Goal: Task Accomplishment & Management: Complete application form

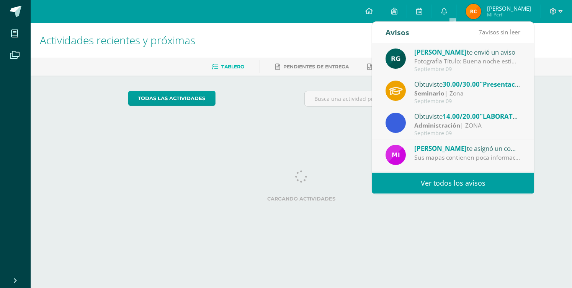
click at [451, 64] on div "Fotografía Título: Buena noche estimados estudiantes, espero que se encuentren …" at bounding box center [467, 61] width 106 height 9
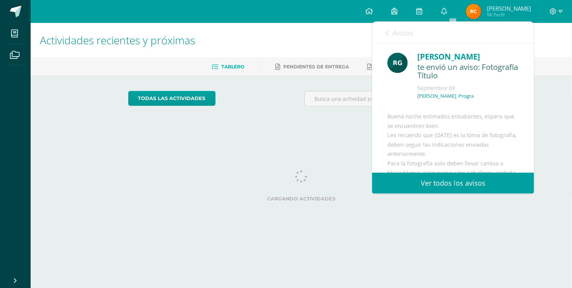
click at [414, 30] on div "Avisos 6 avisos sin leer Avisos" at bounding box center [453, 32] width 162 height 21
click at [394, 33] on span "Avisos" at bounding box center [402, 32] width 21 height 9
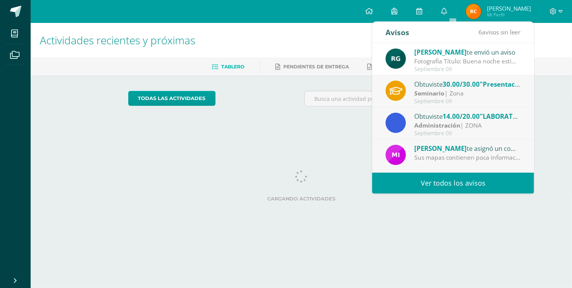
click at [432, 111] on div "Obtuviste 14.00/20.00 "LABORATORIO 2: ¿Porque surge el emprendimineto?" en Admi…" at bounding box center [467, 116] width 106 height 10
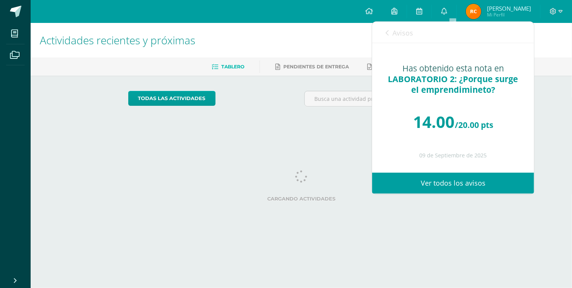
click at [408, 39] on link "Avisos" at bounding box center [399, 33] width 28 height 22
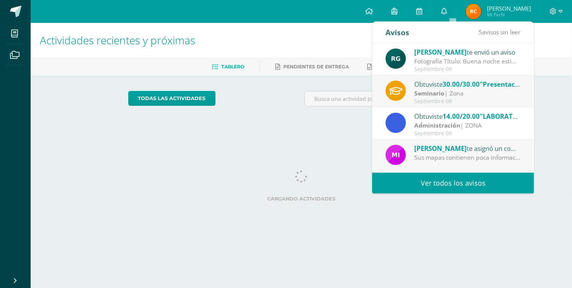
click at [437, 99] on div "Obtuviste 30.00/30.00 "Presentación final" en Seminario Seminario | Zona [DATE]" at bounding box center [452, 91] width 135 height 25
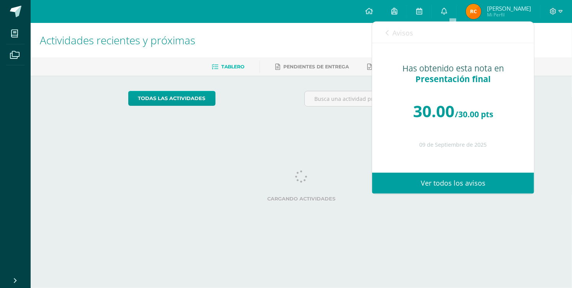
click at [402, 34] on span "Avisos" at bounding box center [402, 32] width 21 height 9
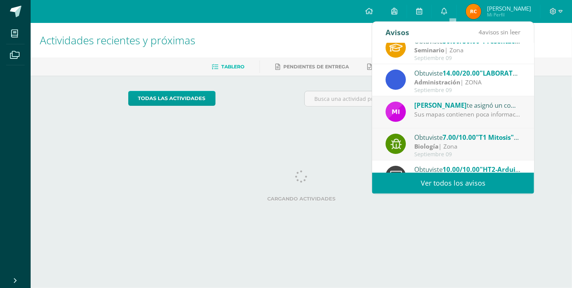
scroll to position [77, 0]
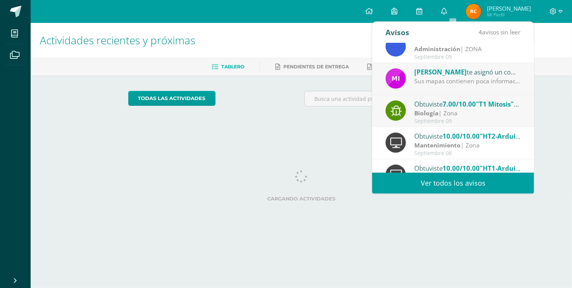
click at [425, 85] on div "Sus mapas contienen poca información. El ultimo sqa esta incompleto" at bounding box center [467, 81] width 106 height 9
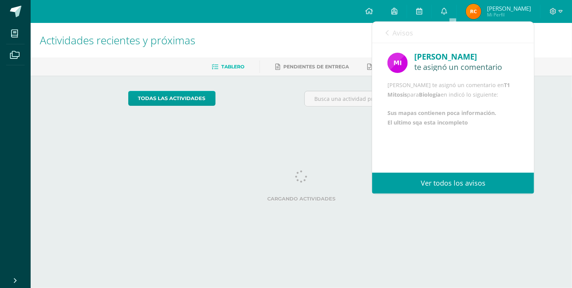
click at [407, 35] on span "Avisos" at bounding box center [402, 32] width 21 height 9
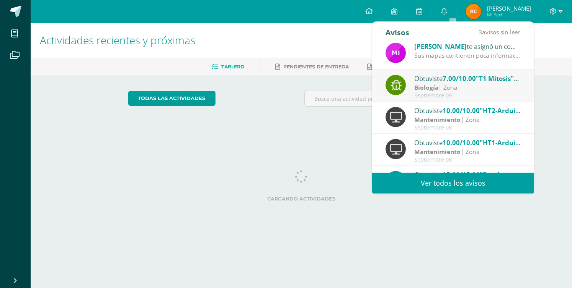
scroll to position [89, 0]
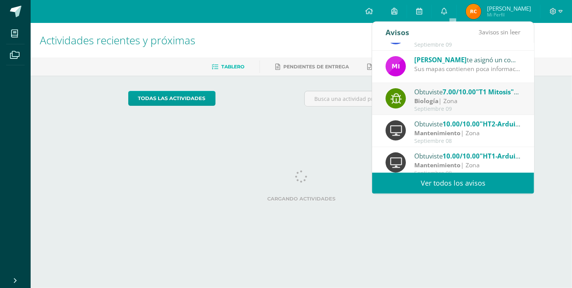
click at [433, 103] on strong "Biología" at bounding box center [426, 101] width 24 height 8
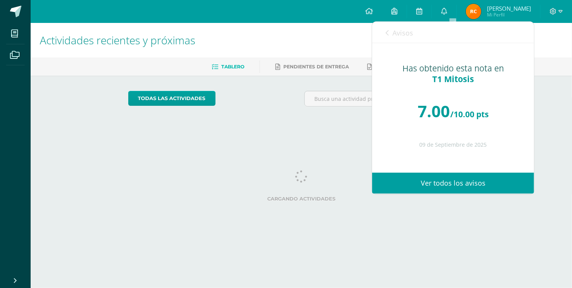
click at [406, 24] on link "Avisos" at bounding box center [399, 33] width 28 height 22
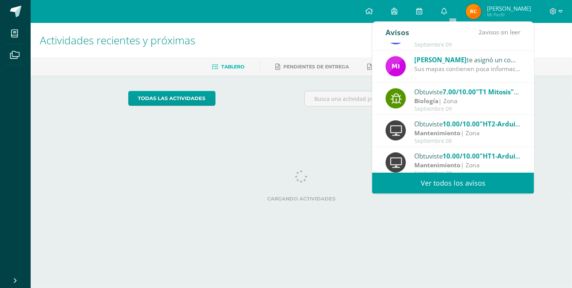
click at [422, 63] on span "[PERSON_NAME]" at bounding box center [440, 59] width 52 height 9
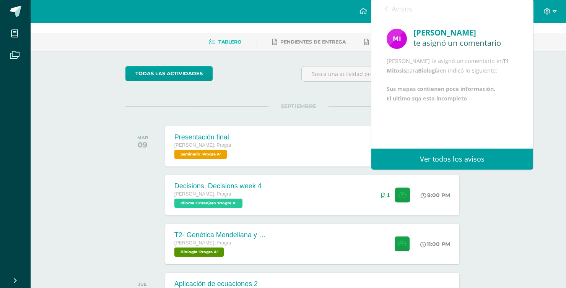
scroll to position [38, 0]
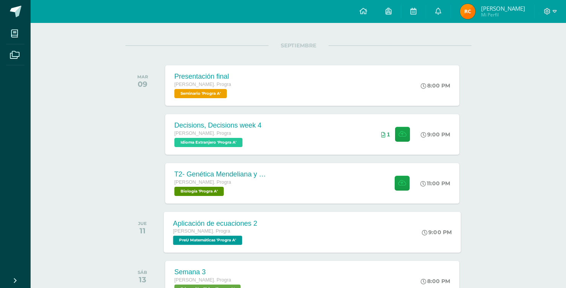
scroll to position [153, 0]
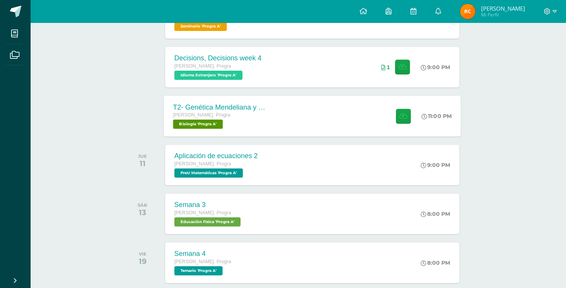
click at [247, 121] on div "[PERSON_NAME]. Progra Biología 'Progra A'" at bounding box center [219, 120] width 93 height 18
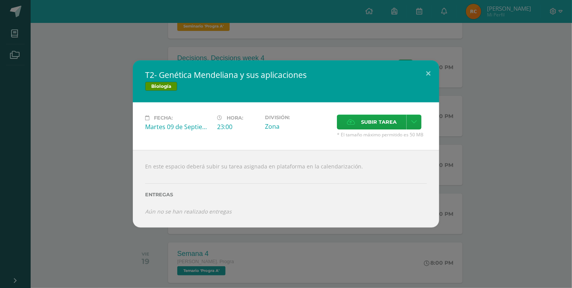
click at [114, 137] on div "T2- Genética Mendeliana y sus aplicaciones Biología Fecha: Martes 09 de Septiem…" at bounding box center [285, 143] width 565 height 167
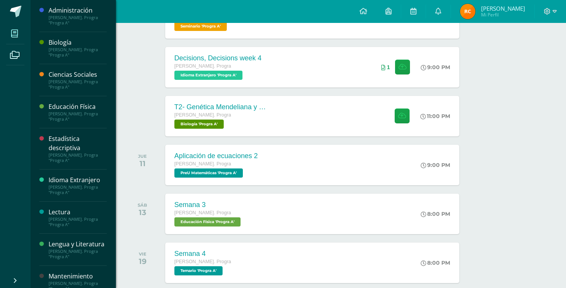
click at [15, 25] on span at bounding box center [14, 33] width 17 height 17
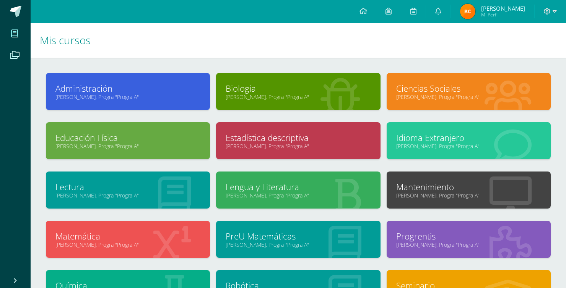
click at [285, 107] on div "Biología Quinto Bach. Progra "Progra A"" at bounding box center [298, 91] width 164 height 37
click at [277, 94] on link "[PERSON_NAME]. Progra "Progra A"" at bounding box center [298, 96] width 145 height 7
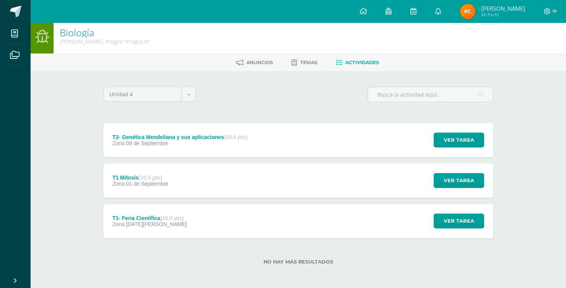
scroll to position [5, 0]
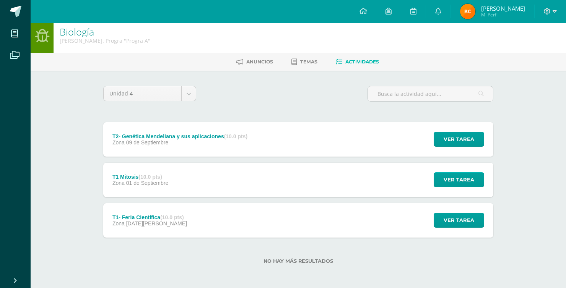
click at [449, 208] on div "Ver tarea" at bounding box center [457, 221] width 71 height 34
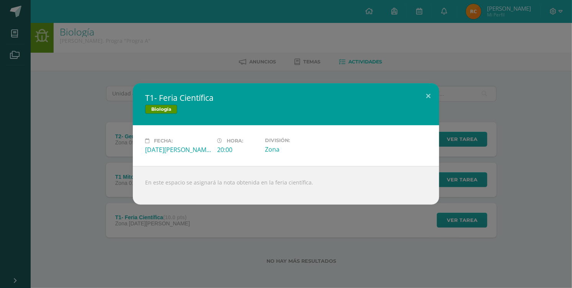
click at [500, 202] on div "T1- Feria Científica Biología Fecha: [DATE][PERSON_NAME] Hora: 20:00 División: …" at bounding box center [285, 144] width 565 height 122
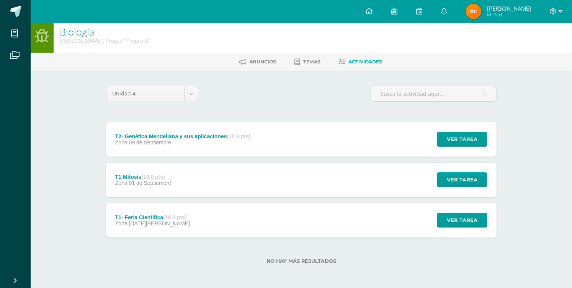
click at [474, 173] on div "T1- Feria Científica Biología Fecha: Jueves 21 de Agosto Hora: 20:00 División: …" at bounding box center [285, 144] width 565 height 122
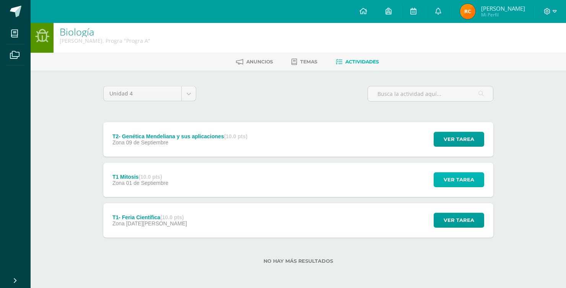
click at [471, 180] on span "Ver tarea" at bounding box center [459, 180] width 31 height 14
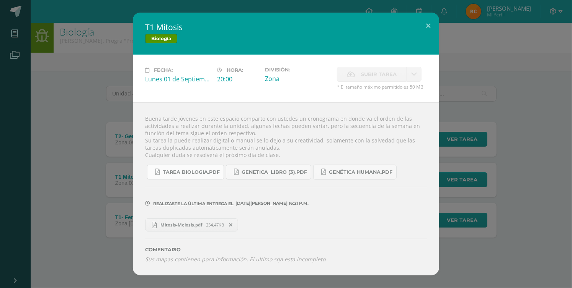
click at [164, 174] on span "Tarea biologia.pdf" at bounding box center [191, 172] width 57 height 6
click at [116, 140] on div "T1 Mitosis Biología Fecha: Lunes 01 de Septiembre Hora: 20:00 División: Zona Su…" at bounding box center [285, 144] width 565 height 263
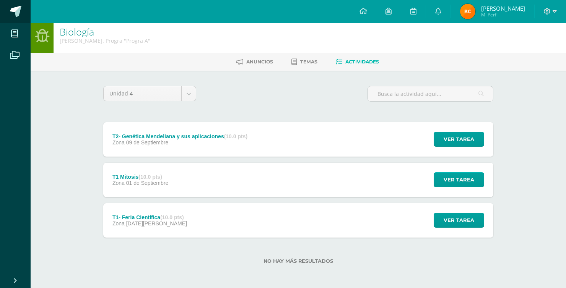
click at [18, 4] on link at bounding box center [15, 11] width 31 height 23
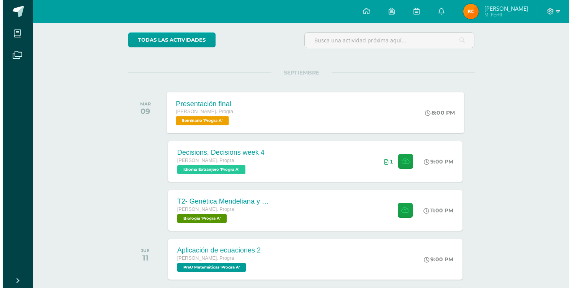
scroll to position [115, 0]
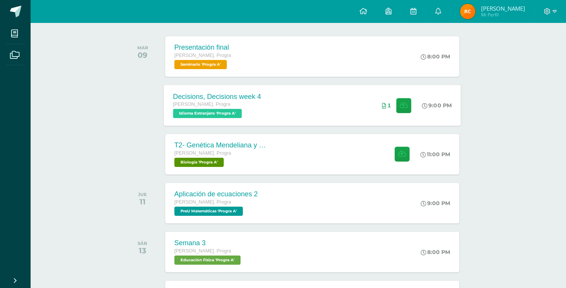
click at [207, 108] on div "[PERSON_NAME]. Progra" at bounding box center [217, 105] width 88 height 8
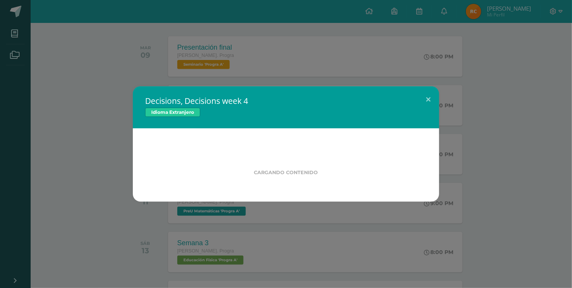
click at [89, 127] on div "Decisions, Decisions week 4 Idioma Extranjero Cargando contenido" at bounding box center [285, 144] width 565 height 116
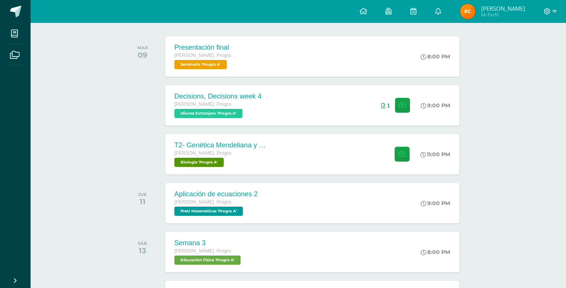
click at [284, 163] on div "T2- Genética Mendeliana y sus aplicaciones Quinto Bach. Progra Biología 'Progra…" at bounding box center [312, 154] width 294 height 41
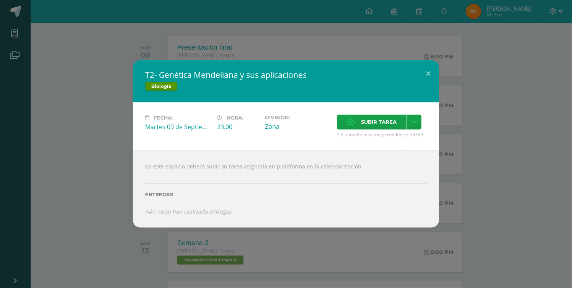
click at [160, 74] on h2 "T2- Genética Mendeliana y sus aplicaciones" at bounding box center [286, 75] width 282 height 11
click at [355, 123] on label "Subir tarea" at bounding box center [372, 122] width 70 height 15
click at [0, 0] on input "Subir tarea" at bounding box center [0, 0] width 0 height 0
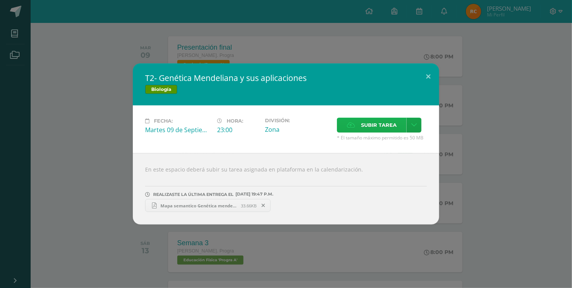
click at [346, 130] on label "Subir tarea" at bounding box center [372, 125] width 70 height 15
click at [0, 0] on input "Subir tarea" at bounding box center [0, 0] width 0 height 0
click at [369, 121] on span "Subir tarea" at bounding box center [379, 125] width 36 height 14
click at [0, 0] on input "Subir tarea" at bounding box center [0, 0] width 0 height 0
